Goal: Task Accomplishment & Management: Manage account settings

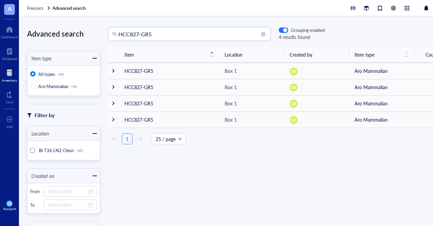
click at [163, 36] on input "HCC827-GR5" at bounding box center [192, 33] width 148 height 13
drag, startPoint x: 163, startPoint y: 36, endPoint x: 72, endPoint y: 23, distance: 91.7
click at [118, 27] on input "HCC827-GR5" at bounding box center [192, 33] width 148 height 13
type input "sw48"
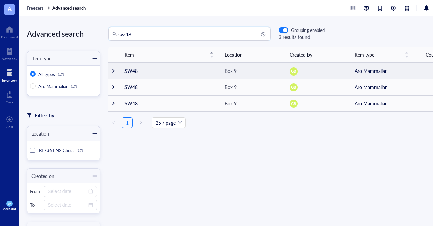
click at [156, 69] on td "SW48" at bounding box center [169, 71] width 100 height 16
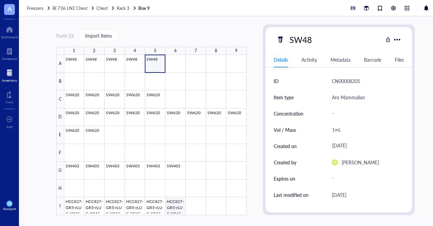
click at [178, 209] on div at bounding box center [155, 135] width 182 height 160
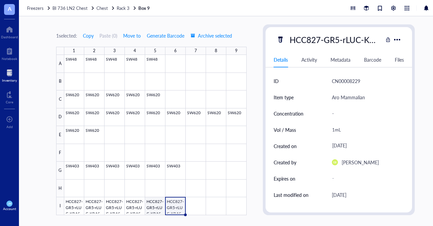
click at [156, 207] on div at bounding box center [155, 135] width 182 height 160
click at [130, 202] on div at bounding box center [155, 135] width 182 height 160
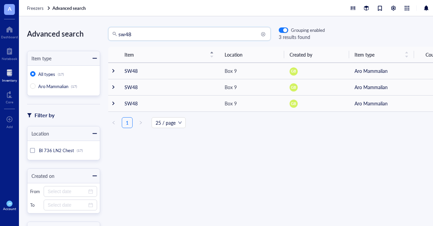
drag, startPoint x: 181, startPoint y: 36, endPoint x: 93, endPoint y: 25, distance: 89.1
click at [118, 27] on input "sw48" at bounding box center [192, 33] width 148 height 13
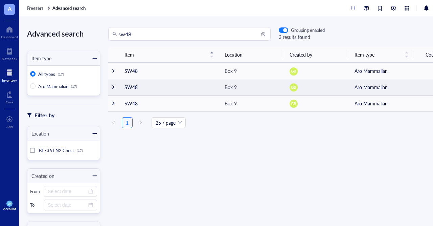
click at [111, 87] on div at bounding box center [113, 87] width 5 height 5
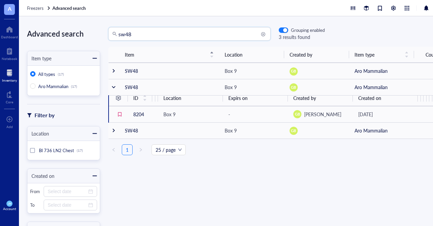
click at [148, 32] on input "sw48" at bounding box center [192, 33] width 148 height 13
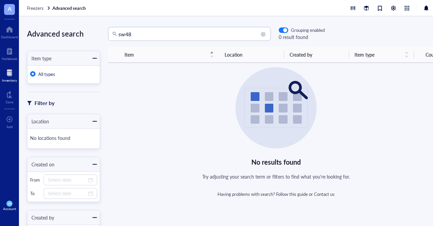
type input "sw48"
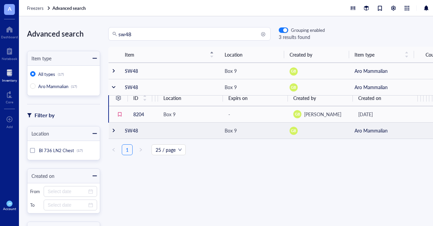
click at [115, 131] on div at bounding box center [113, 130] width 5 height 5
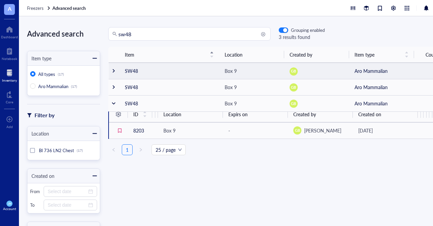
click at [116, 73] on div at bounding box center [113, 70] width 5 height 5
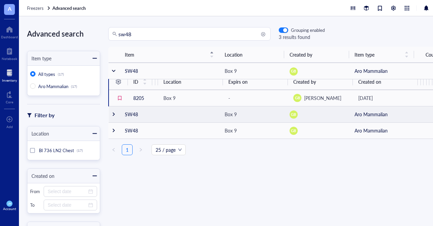
click at [115, 113] on div at bounding box center [113, 114] width 5 height 5
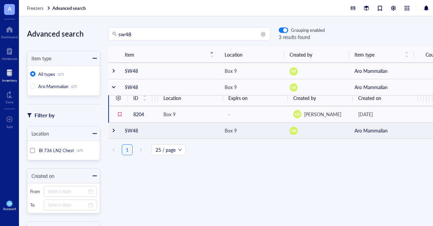
click at [114, 129] on div at bounding box center [113, 130] width 5 height 5
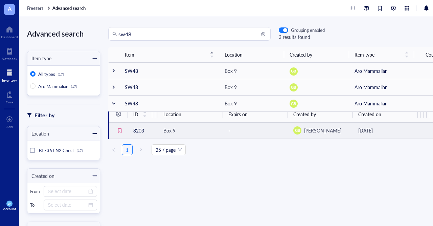
click at [168, 130] on div "Box 9" at bounding box center [170, 130] width 12 height 7
click at [145, 130] on td "8203" at bounding box center [140, 130] width 24 height 16
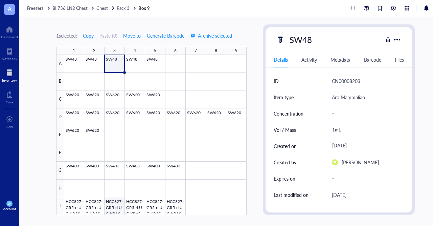
click at [118, 209] on div at bounding box center [155, 135] width 182 height 160
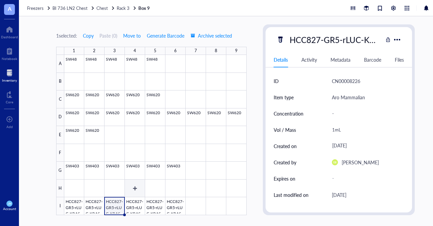
click at [136, 196] on div at bounding box center [155, 135] width 182 height 160
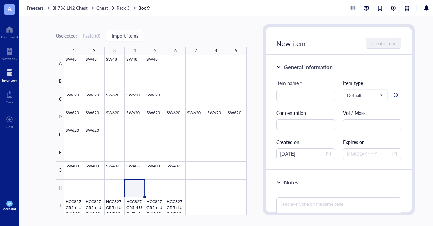
click at [21, 39] on div "0 selected: Paste ( 0 ) Import items 1 2 3 4 5 6 7 8 9 A B C D E F G H I SW48 S…" at bounding box center [235, 121] width 433 height 210
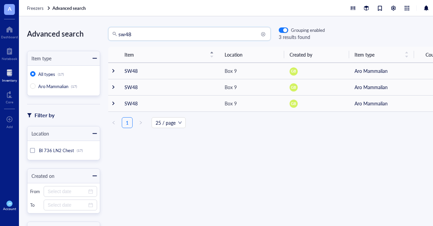
drag, startPoint x: 166, startPoint y: 31, endPoint x: 51, endPoint y: 22, distance: 115.1
click at [118, 27] on input "sw48" at bounding box center [192, 33] width 148 height 13
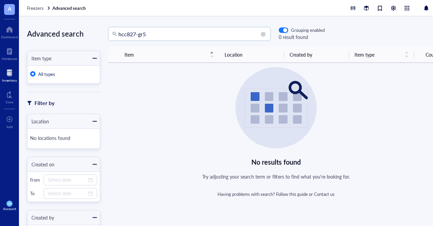
type input "hcc827-gr5"
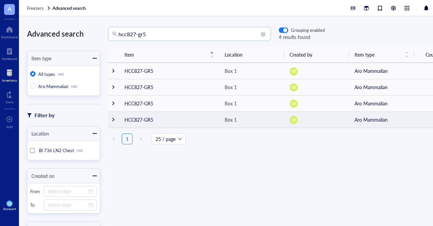
click at [115, 121] on div at bounding box center [113, 119] width 5 height 5
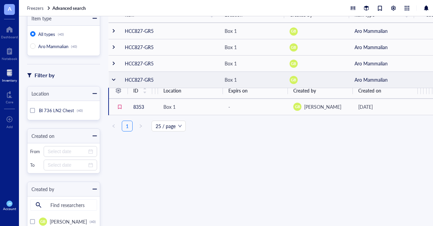
scroll to position [19, 0]
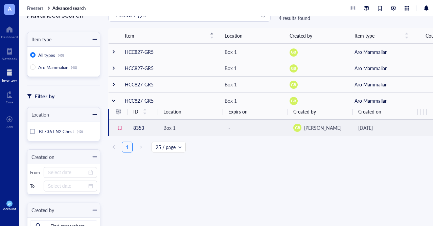
click at [182, 129] on div "Box 1" at bounding box center [191, 127] width 54 height 7
click at [138, 129] on td "8353" at bounding box center [140, 128] width 24 height 16
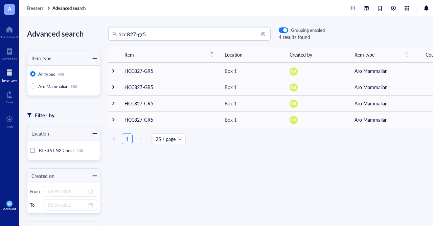
drag, startPoint x: 153, startPoint y: 33, endPoint x: 69, endPoint y: 33, distance: 83.6
click at [118, 33] on input "hcc827-gr5" at bounding box center [192, 33] width 148 height 13
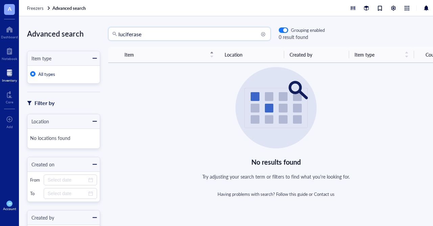
drag, startPoint x: 147, startPoint y: 32, endPoint x: 20, endPoint y: 23, distance: 126.9
click at [118, 27] on input "luciferase" at bounding box center [192, 33] width 148 height 13
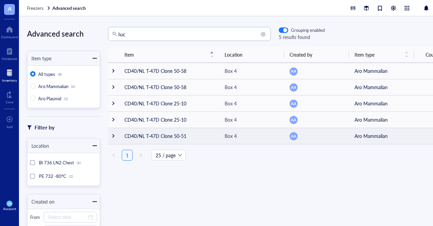
click at [115, 136] on div at bounding box center [113, 135] width 5 height 5
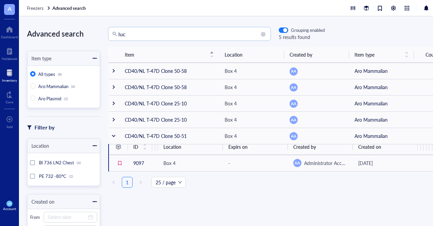
click at [134, 35] on input "luc" at bounding box center [192, 33] width 148 height 13
type input "l"
type input "hcc827-GR5"
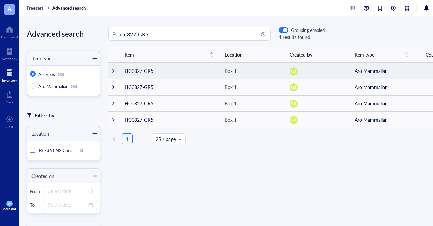
click at [154, 70] on td "HCC827-GR5" at bounding box center [169, 71] width 100 height 16
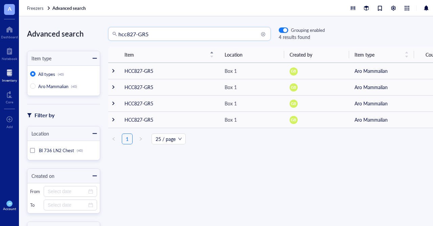
drag, startPoint x: 158, startPoint y: 33, endPoint x: 18, endPoint y: 16, distance: 141.5
click at [118, 27] on input "hcc827-GR5" at bounding box center [192, 33] width 148 height 13
type input "sw48"
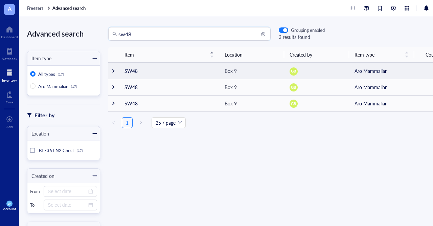
click at [140, 76] on td "SW48" at bounding box center [169, 71] width 100 height 16
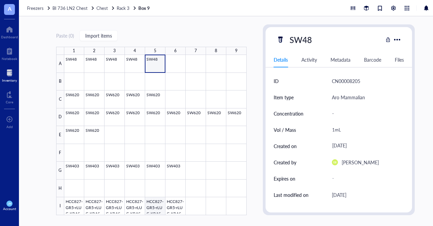
click at [155, 209] on div at bounding box center [155, 135] width 182 height 160
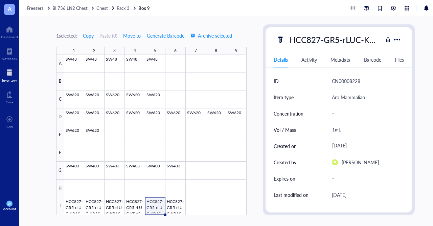
click at [139, 7] on link "Box 9" at bounding box center [144, 8] width 13 height 6
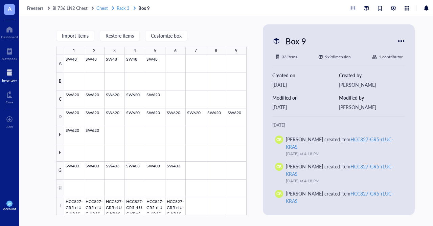
click at [118, 8] on span "Rack 3" at bounding box center [123, 8] width 13 height 6
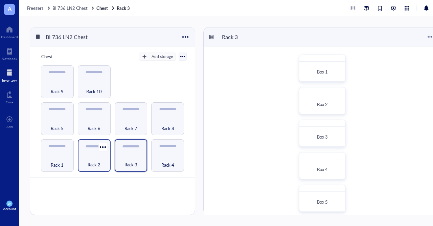
click at [100, 162] on span "Rack 2" at bounding box center [94, 164] width 13 height 7
click at [136, 164] on span "Rack 3" at bounding box center [131, 164] width 13 height 7
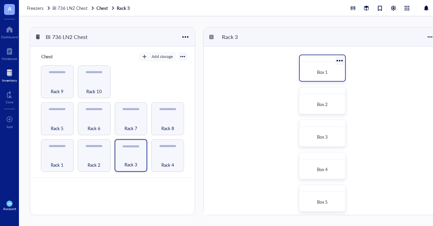
click at [324, 73] on span "Box 1" at bounding box center [322, 72] width 11 height 6
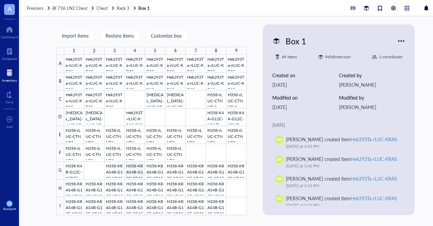
click at [139, 175] on div at bounding box center [155, 135] width 182 height 160
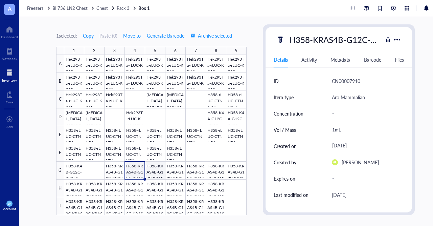
click at [156, 172] on div at bounding box center [155, 135] width 182 height 160
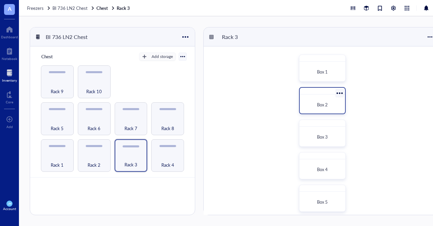
click at [323, 100] on div "Box 2" at bounding box center [323, 104] width 40 height 15
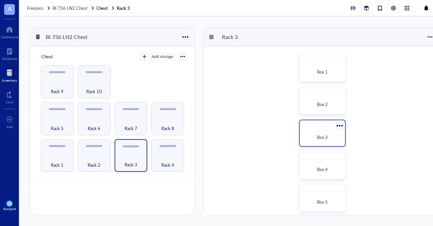
click at [324, 141] on div "Box 3" at bounding box center [323, 137] width 40 height 15
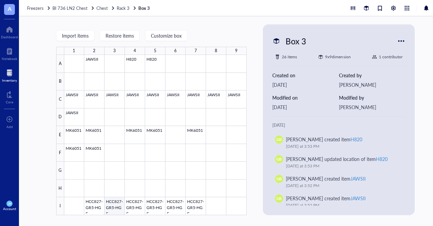
click at [117, 203] on div at bounding box center [155, 135] width 182 height 160
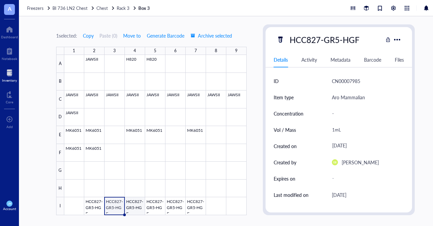
click at [138, 203] on div at bounding box center [155, 135] width 182 height 160
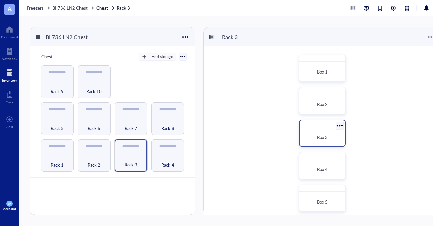
click at [324, 140] on div "Box 3" at bounding box center [323, 137] width 40 height 15
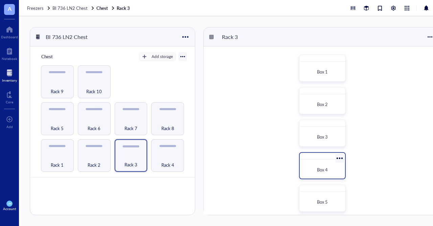
click at [336, 168] on div "Box 4" at bounding box center [322, 169] width 35 height 7
click at [326, 170] on span "Box 4" at bounding box center [322, 169] width 11 height 6
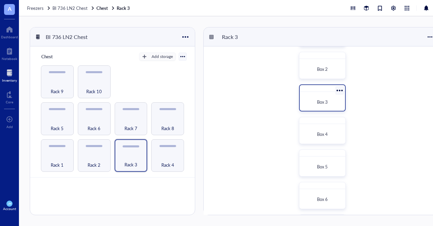
scroll to position [86, 0]
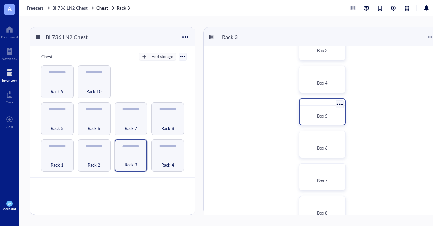
click at [317, 115] on span "Box 5" at bounding box center [322, 115] width 11 height 6
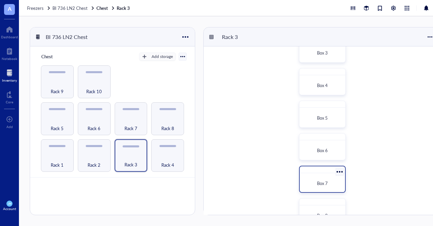
scroll to position [87, 0]
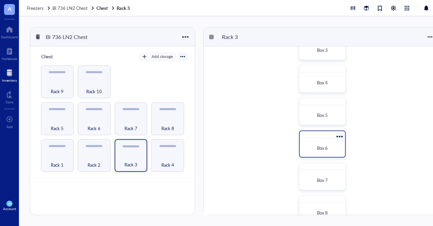
click at [316, 149] on div "Box 6" at bounding box center [322, 148] width 35 height 7
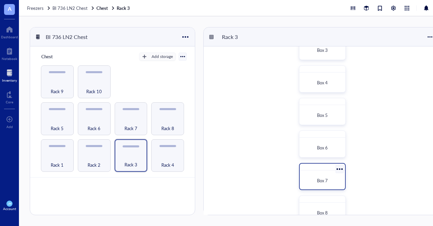
click at [320, 173] on div "Box 7" at bounding box center [323, 180] width 40 height 15
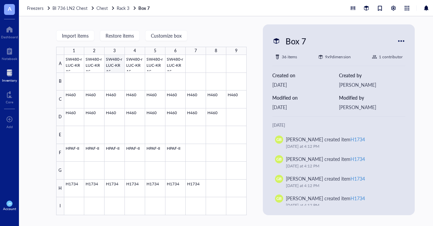
click at [112, 65] on div at bounding box center [155, 135] width 182 height 160
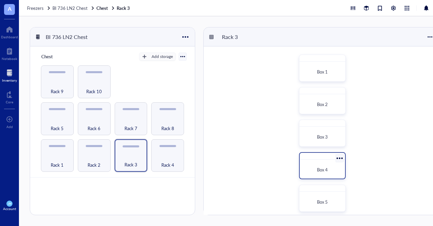
scroll to position [43, 0]
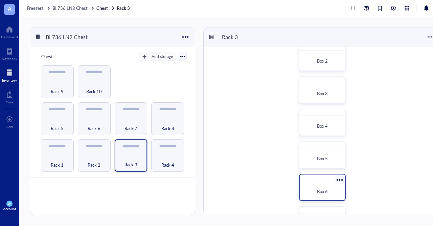
click at [329, 191] on div "Box 6" at bounding box center [322, 191] width 35 height 7
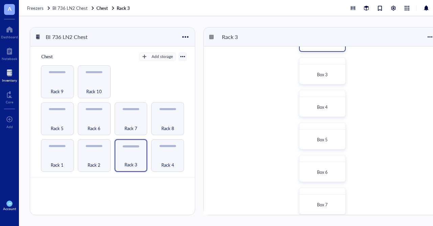
scroll to position [167, 0]
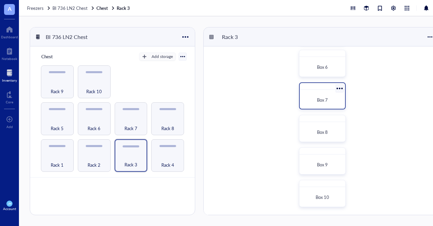
click at [323, 104] on div "Box 7" at bounding box center [323, 99] width 40 height 15
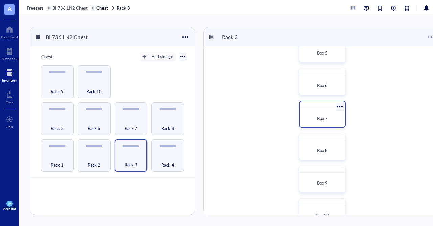
scroll to position [167, 0]
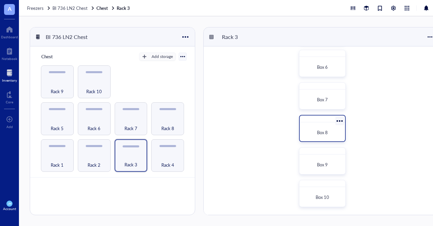
click at [318, 132] on span "Box 8" at bounding box center [322, 132] width 11 height 6
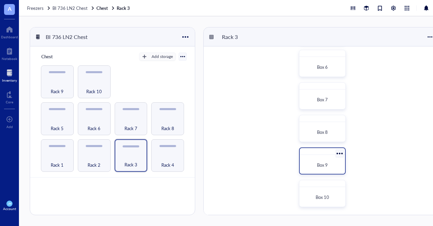
click at [324, 165] on span "Box 9" at bounding box center [322, 164] width 11 height 6
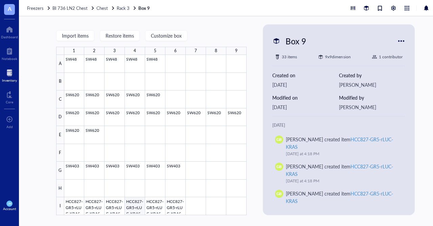
click at [132, 203] on div at bounding box center [155, 135] width 182 height 160
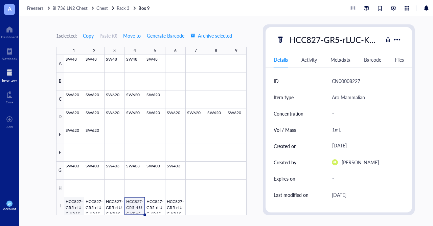
click at [71, 208] on div at bounding box center [155, 135] width 182 height 160
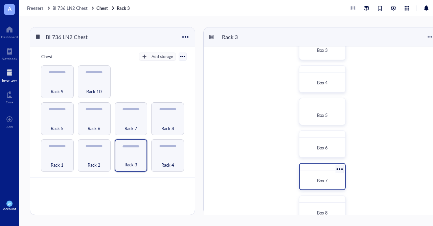
scroll to position [167, 0]
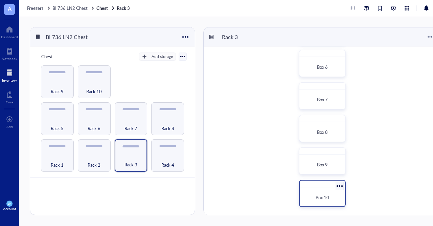
click at [317, 191] on div "Box 10" at bounding box center [323, 197] width 40 height 15
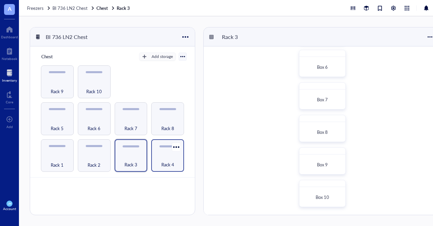
click at [161, 156] on div "Rack 4" at bounding box center [168, 160] width 26 height 15
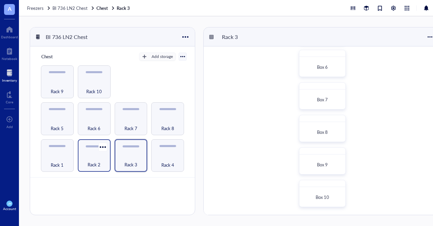
click at [104, 166] on div "Rack 2" at bounding box center [94, 160] width 26 height 15
click at [69, 8] on span "BI 736 LN2 Chest" at bounding box center [69, 8] width 35 height 6
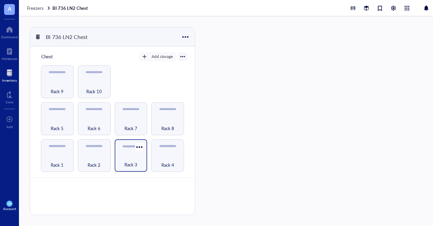
click at [131, 160] on div "Rack 3" at bounding box center [131, 160] width 26 height 15
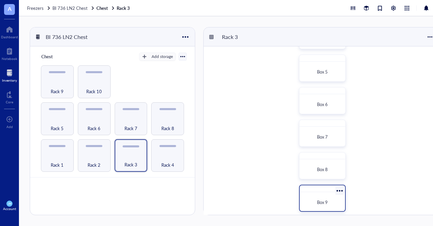
click at [319, 198] on div "Box 9" at bounding box center [323, 202] width 40 height 15
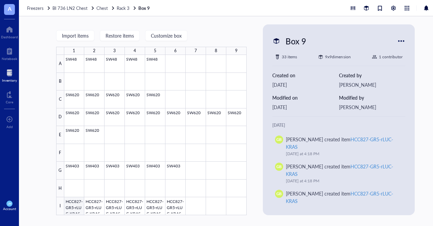
click at [74, 208] on div at bounding box center [155, 135] width 182 height 160
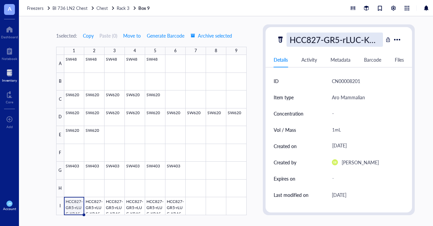
click at [368, 40] on div "HCC827-GR5-rLUC-KRAS" at bounding box center [335, 39] width 97 height 14
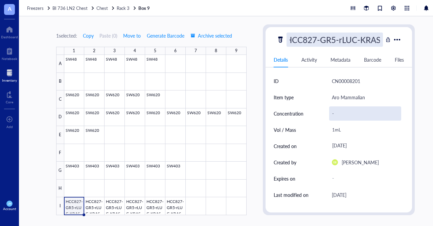
click at [391, 118] on div "-" at bounding box center [365, 113] width 72 height 14
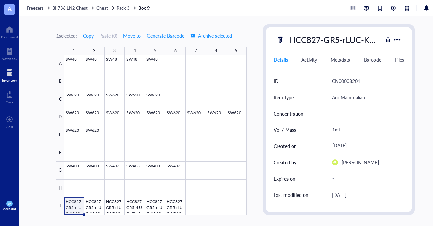
click at [252, 105] on div "1 selected: Copy Paste ( 0 ) Move to Generate Barcode Archive selected 1 2 3 4 …" at bounding box center [235, 121] width 433 height 210
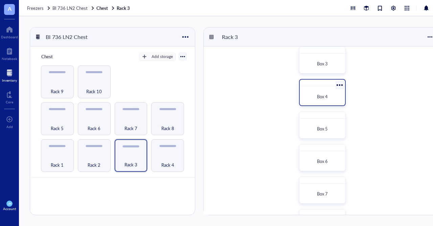
scroll to position [73, 0]
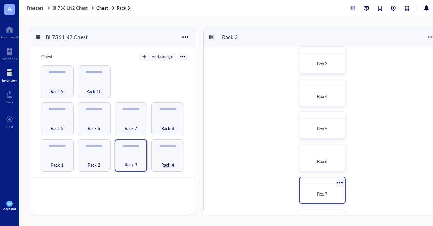
click at [323, 187] on div "Box 7" at bounding box center [323, 194] width 40 height 15
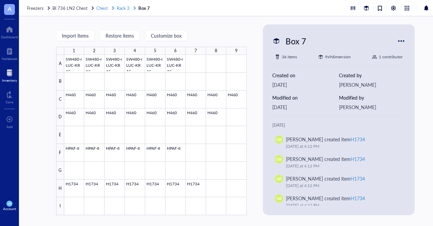
click at [120, 8] on span "Rack 3" at bounding box center [123, 8] width 13 height 6
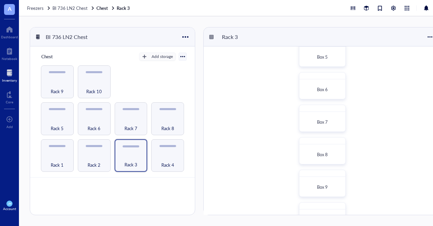
scroll to position [150, 0]
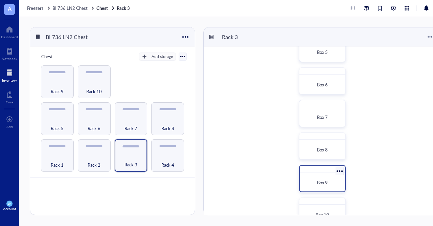
click at [316, 181] on div "Box 9" at bounding box center [322, 182] width 35 height 7
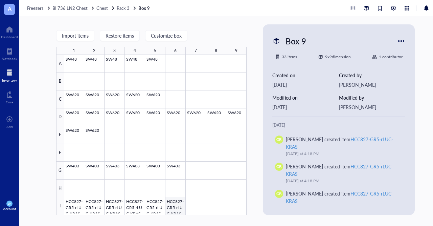
click at [174, 210] on div at bounding box center [155, 135] width 182 height 160
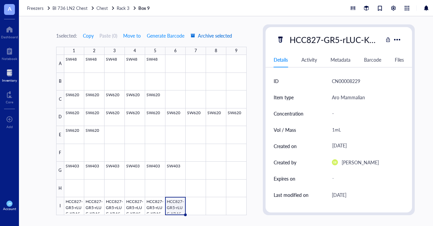
click at [211, 34] on span "Archive selected" at bounding box center [212, 35] width 42 height 5
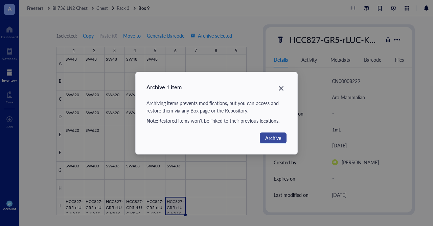
click at [268, 139] on span "Archive" at bounding box center [273, 137] width 16 height 7
